Goal: Task Accomplishment & Management: Complete application form

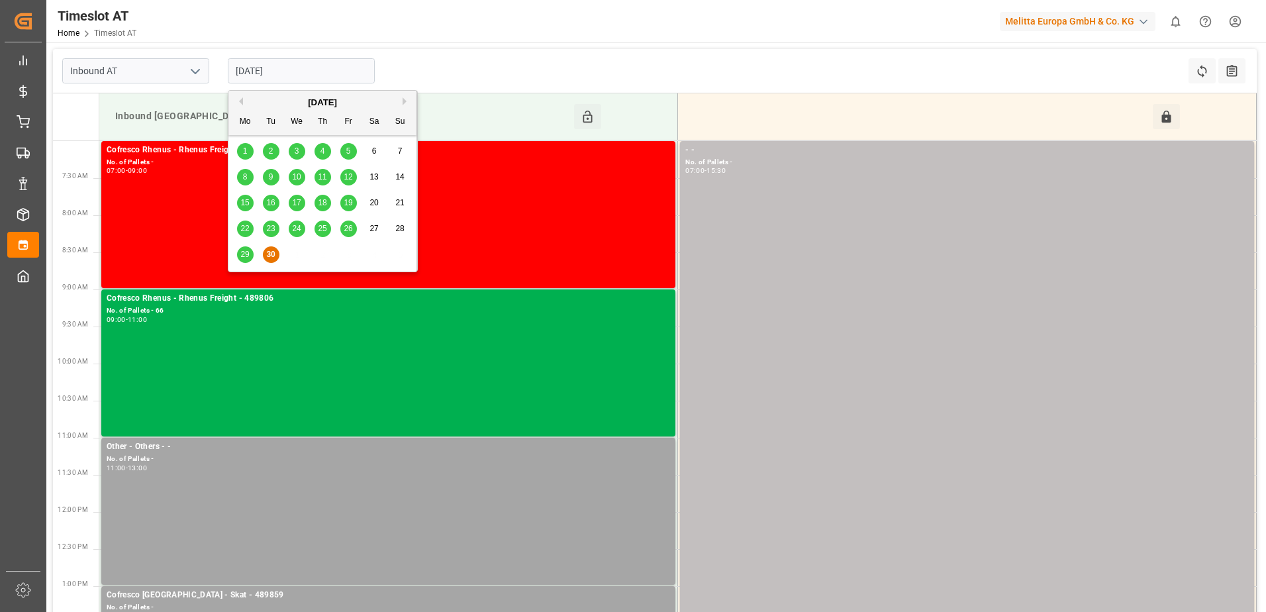
click at [296, 68] on input "[DATE]" at bounding box center [301, 70] width 147 height 25
click at [404, 99] on button "Next Month" at bounding box center [407, 101] width 8 height 8
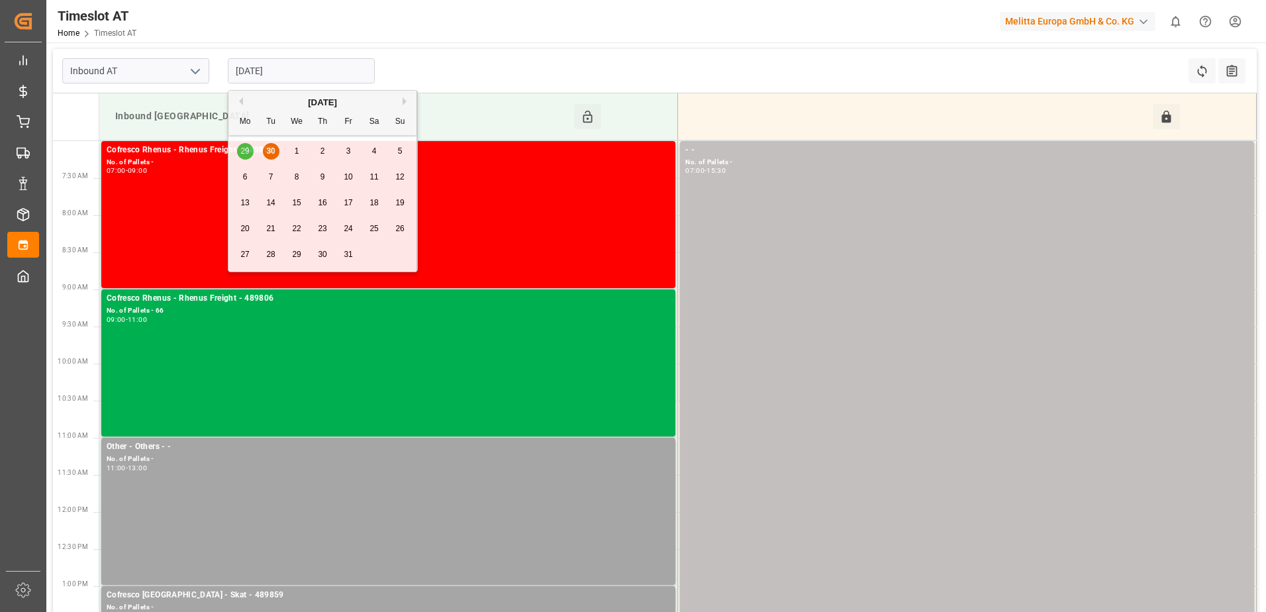
click at [297, 151] on span "1" at bounding box center [297, 150] width 5 height 9
type input "[DATE]"
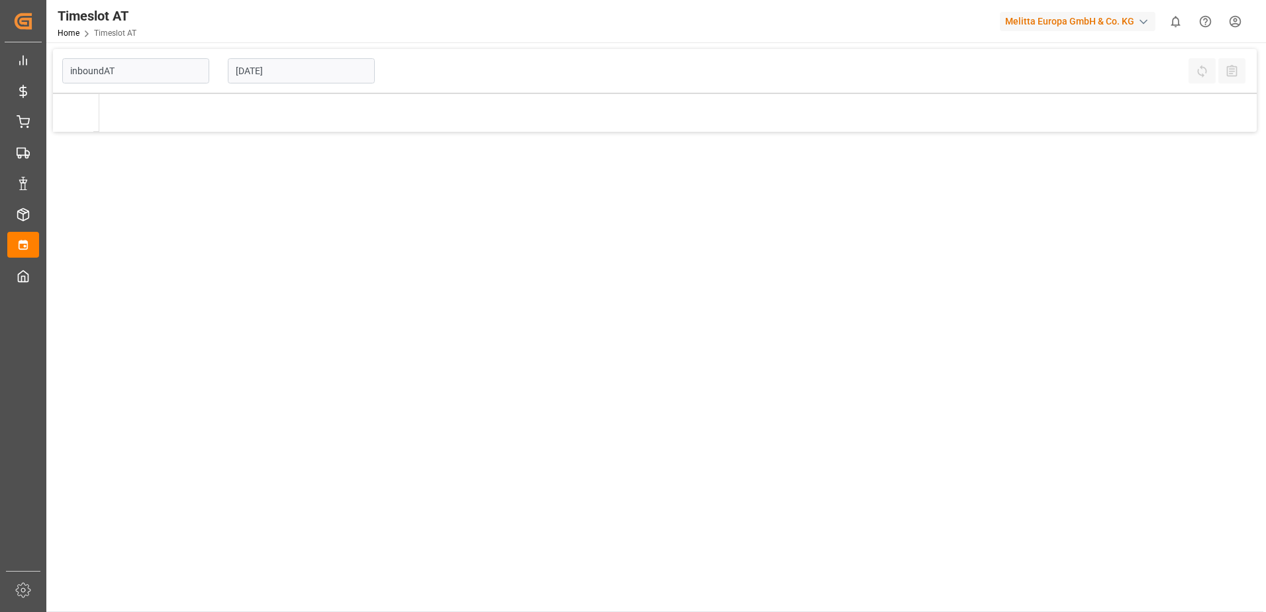
type input "Inbound AT"
